Goal: Task Accomplishment & Management: Use online tool/utility

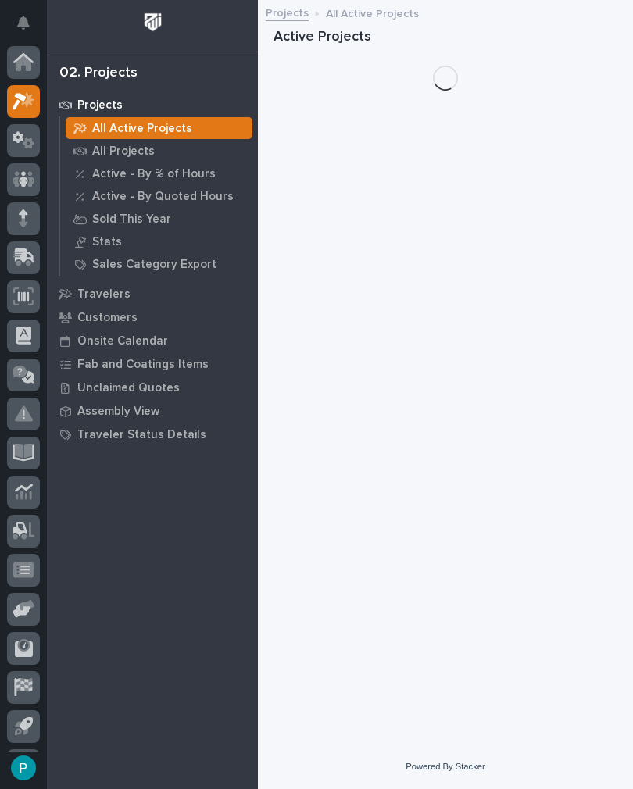
scroll to position [37, 0]
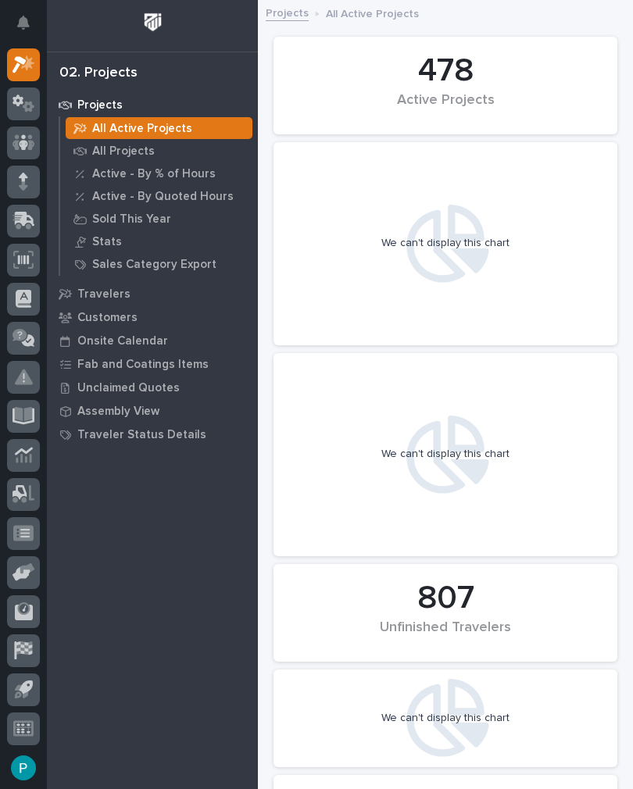
click at [112, 362] on p "Fab and Coatings Items" at bounding box center [142, 365] width 131 height 14
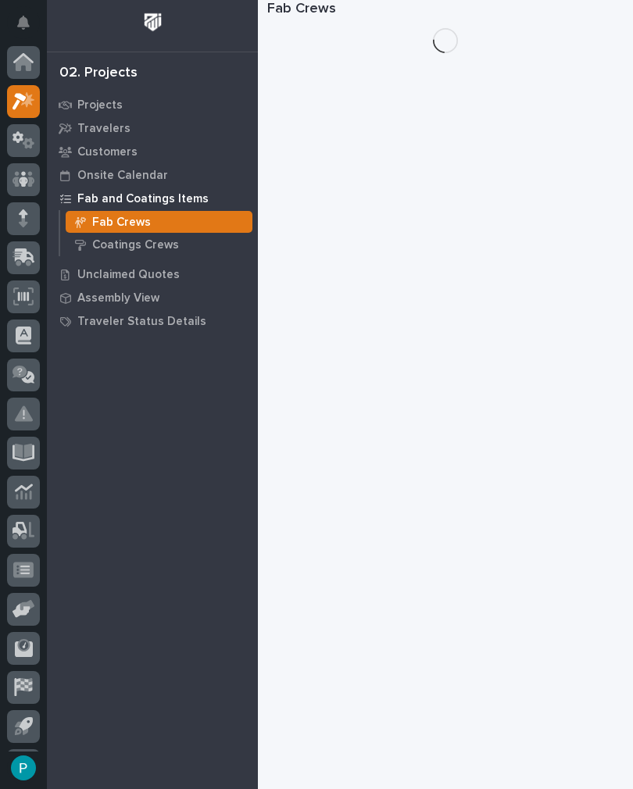
scroll to position [37, 0]
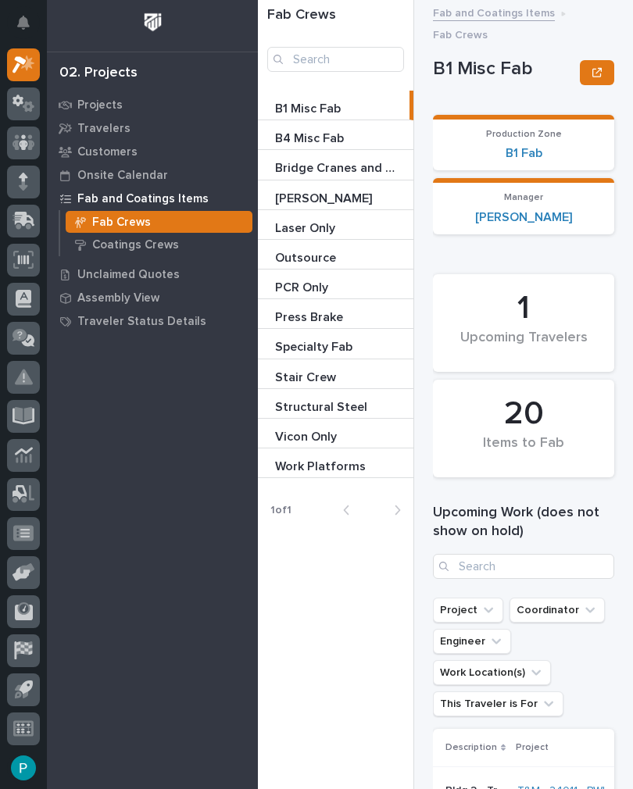
click at [295, 367] on p "Stair Crew" at bounding box center [307, 376] width 64 height 18
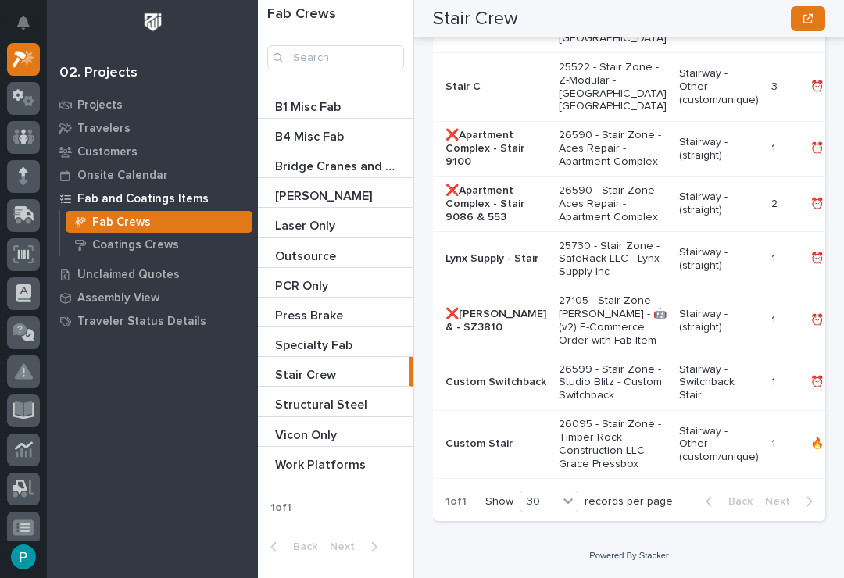
scroll to position [4879, 0]
click at [632, 246] on p "Stairway - (straight)" at bounding box center [719, 259] width 80 height 27
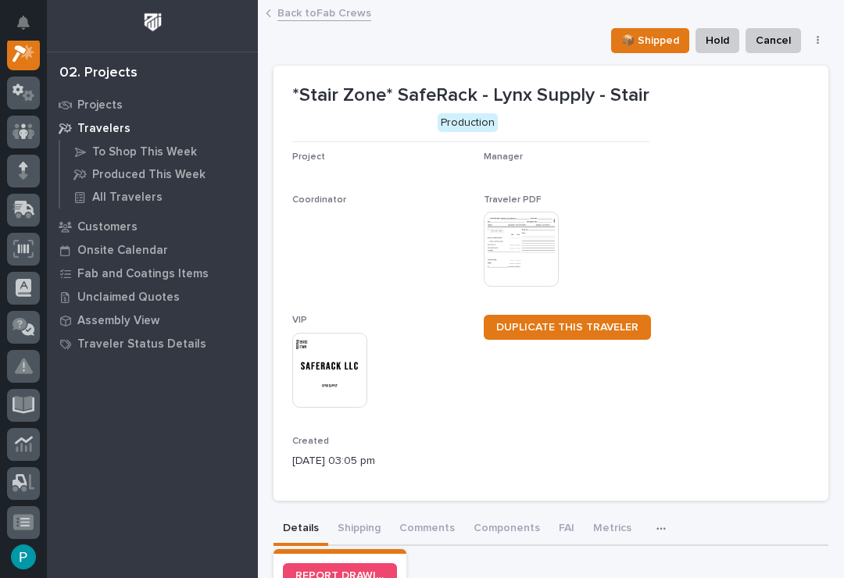
scroll to position [39, 0]
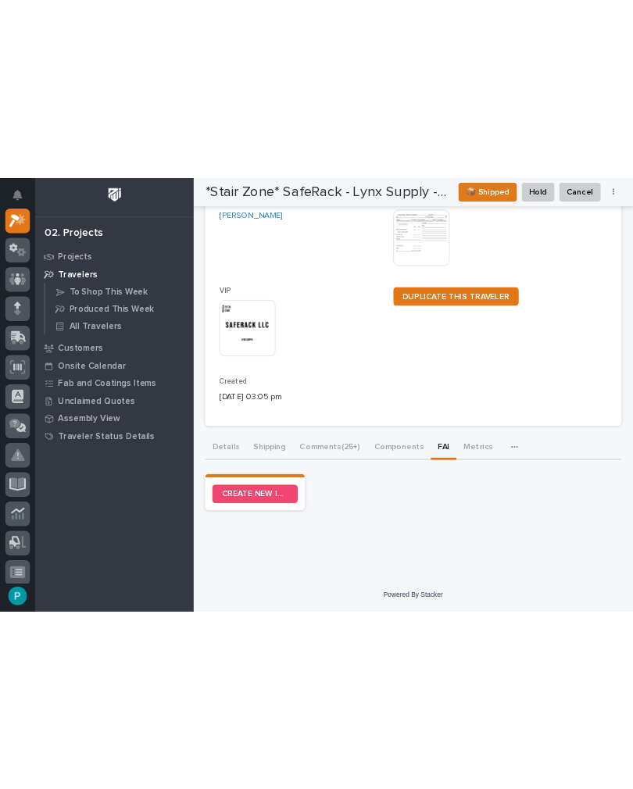
scroll to position [173, 0]
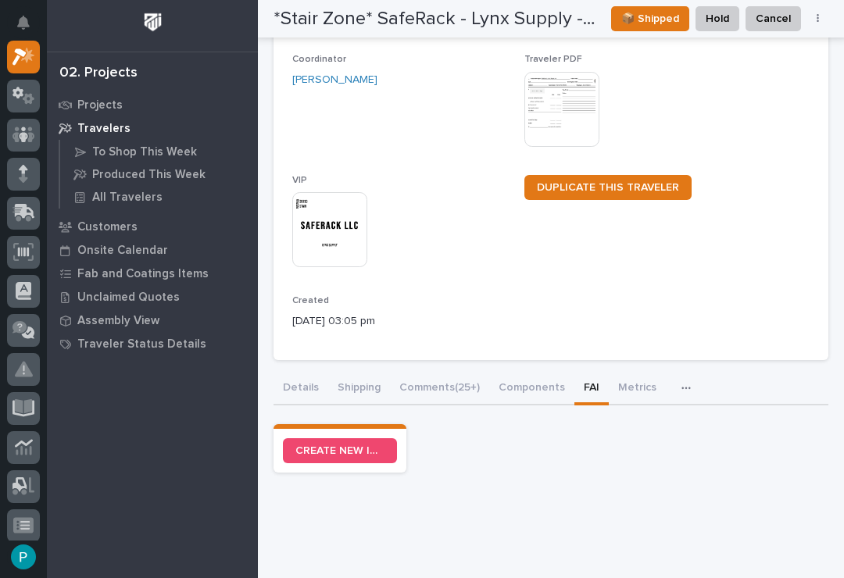
click at [351, 453] on link "CREATE NEW INSPECTION" at bounding box center [340, 450] width 114 height 25
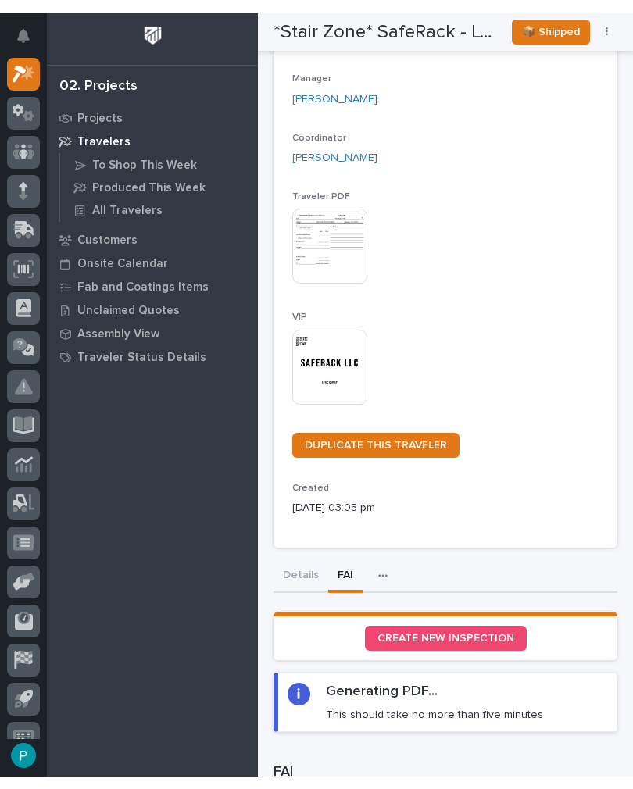
scroll to position [37, 0]
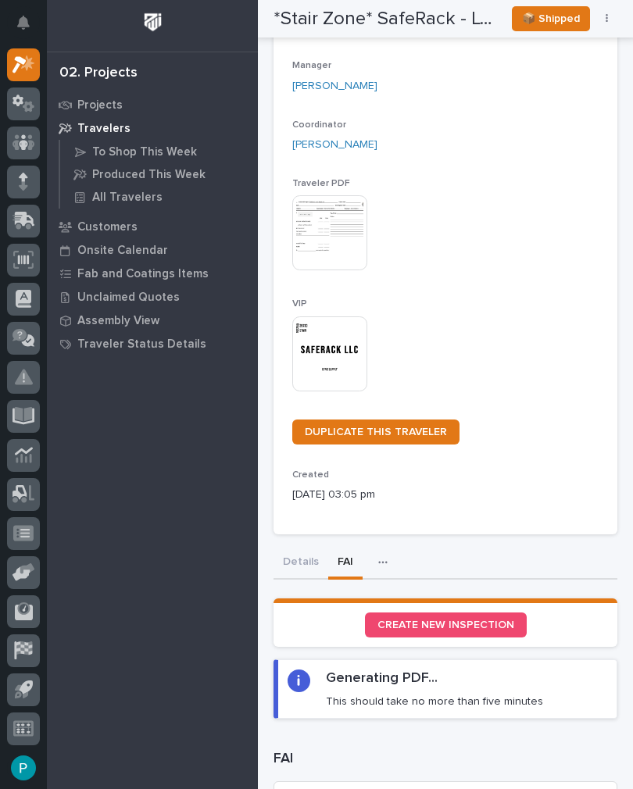
click at [474, 621] on span "CREATE NEW INSPECTION" at bounding box center [445, 625] width 137 height 11
